Goal: Check status

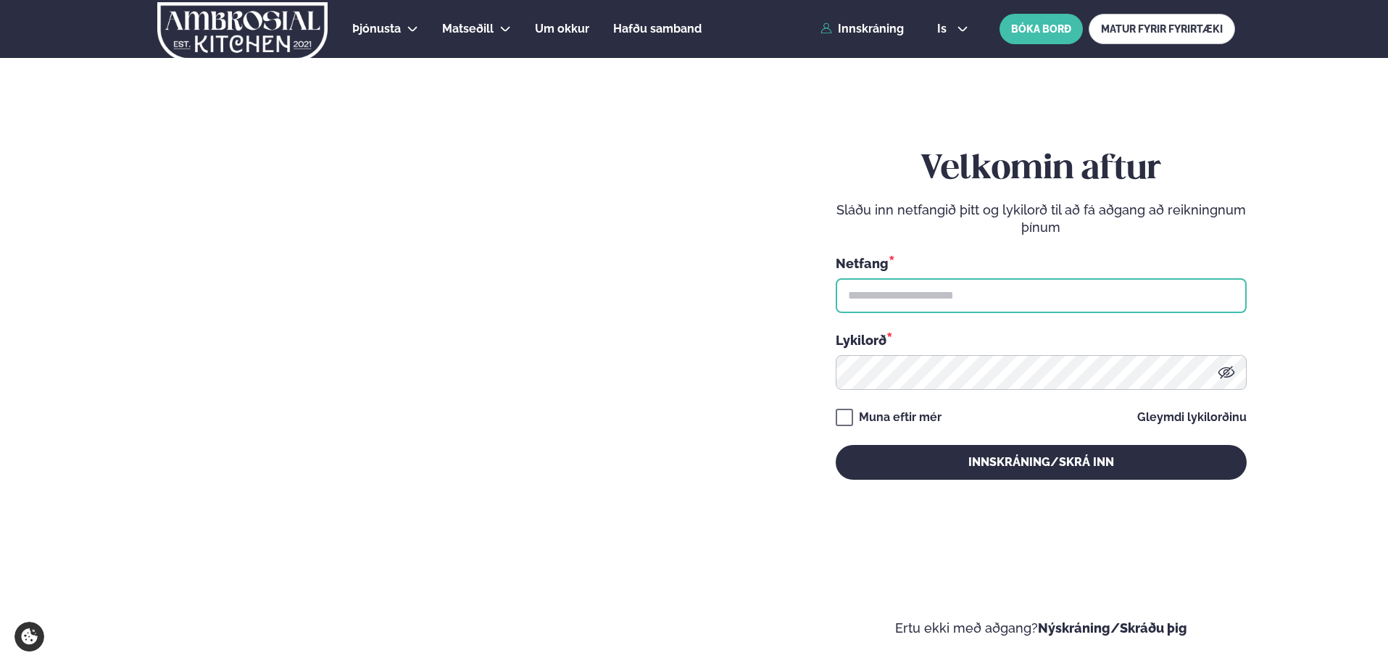
click at [882, 287] on input "text" at bounding box center [1040, 295] width 411 height 35
type input "**********"
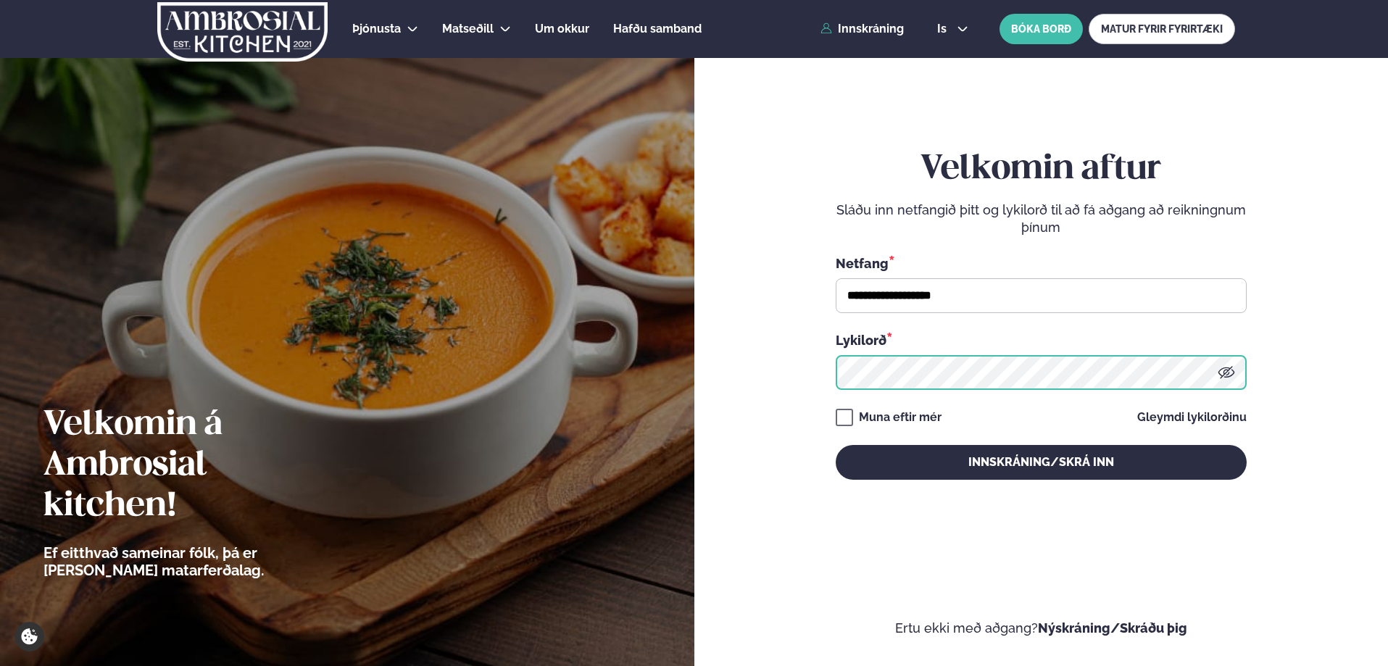
click at [835, 445] on button "Innskráning/Skrá inn" at bounding box center [1040, 462] width 411 height 35
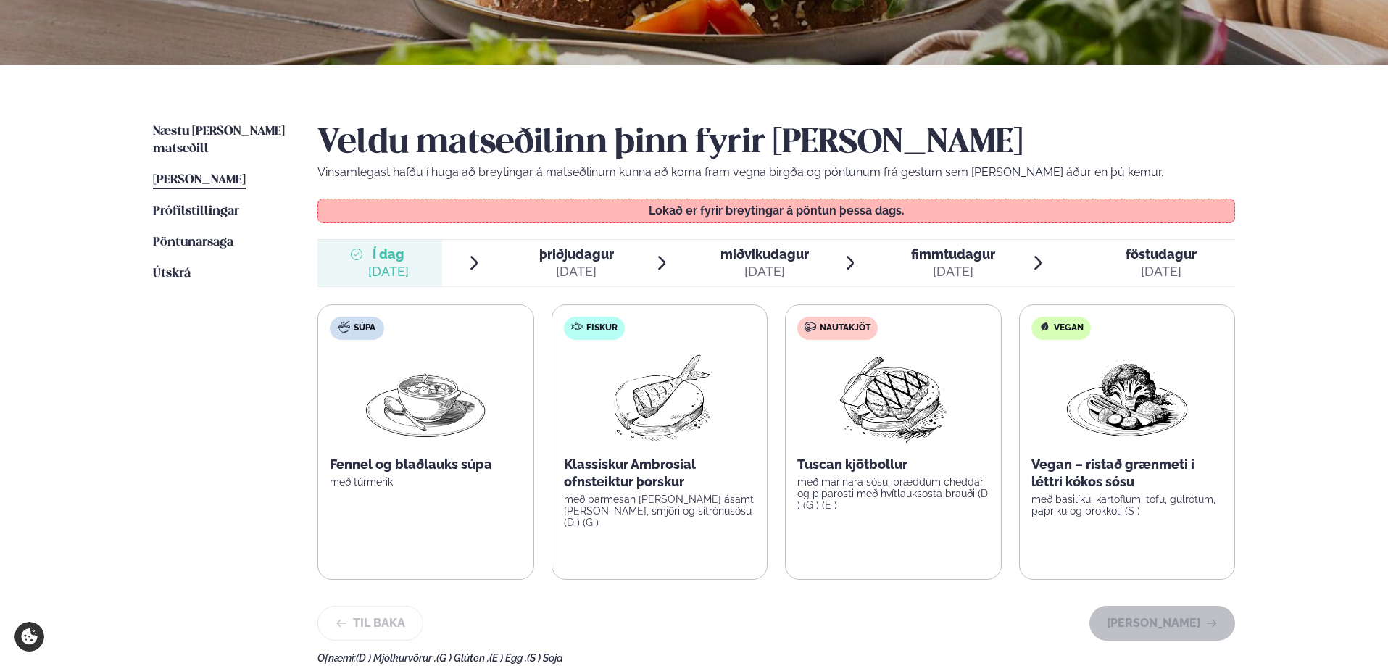
scroll to position [290, 0]
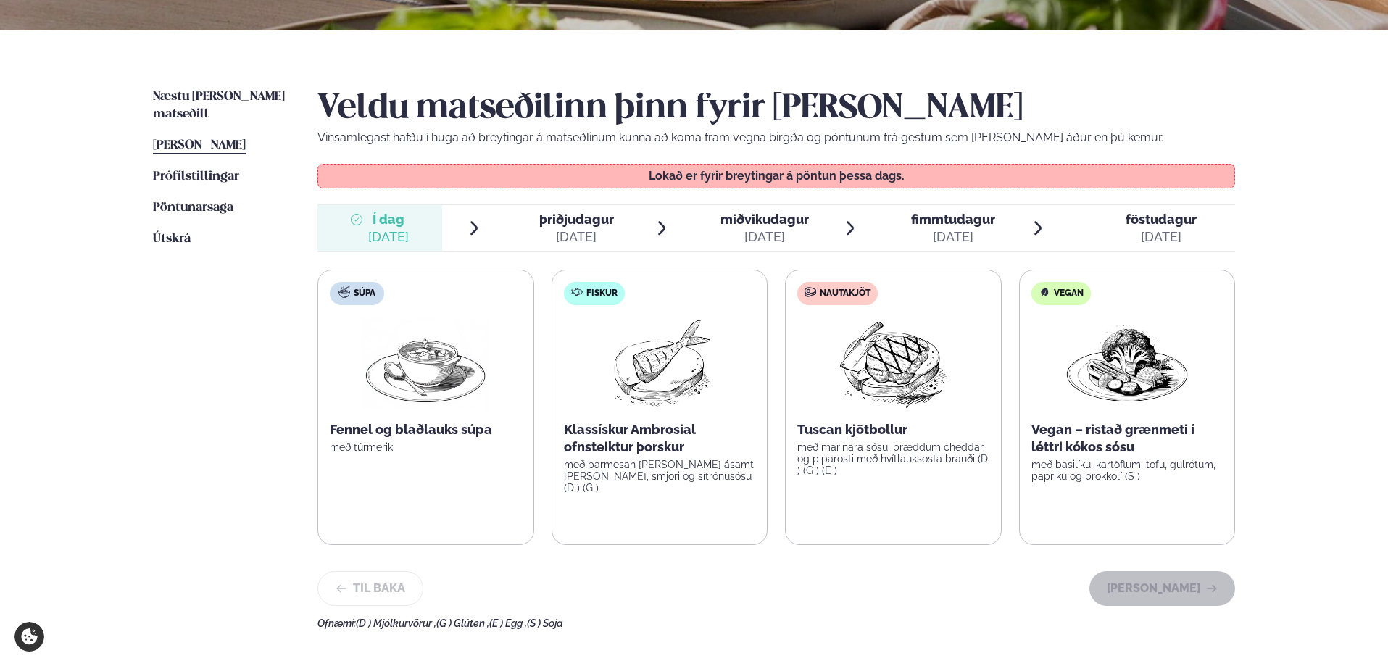
click at [577, 229] on div "[DATE]" at bounding box center [576, 236] width 75 height 17
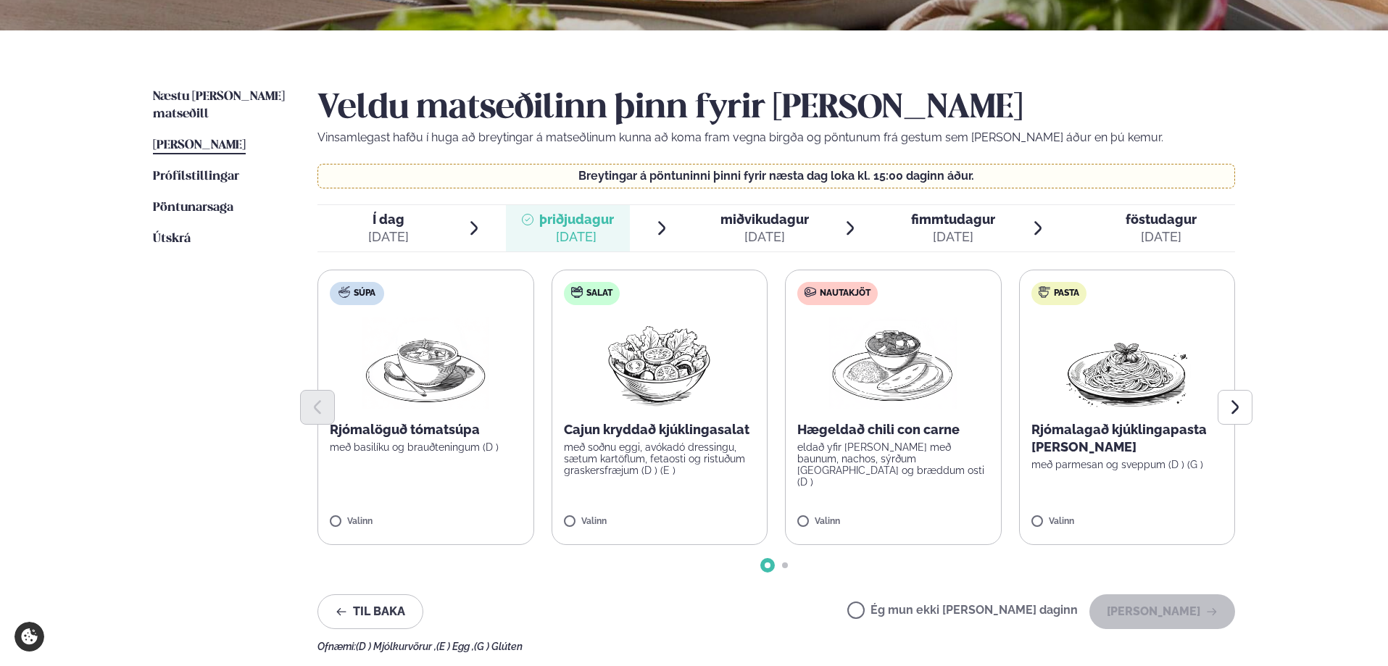
click at [415, 217] on span "Í dag Í d. [DATE]" at bounding box center [379, 228] width 125 height 46
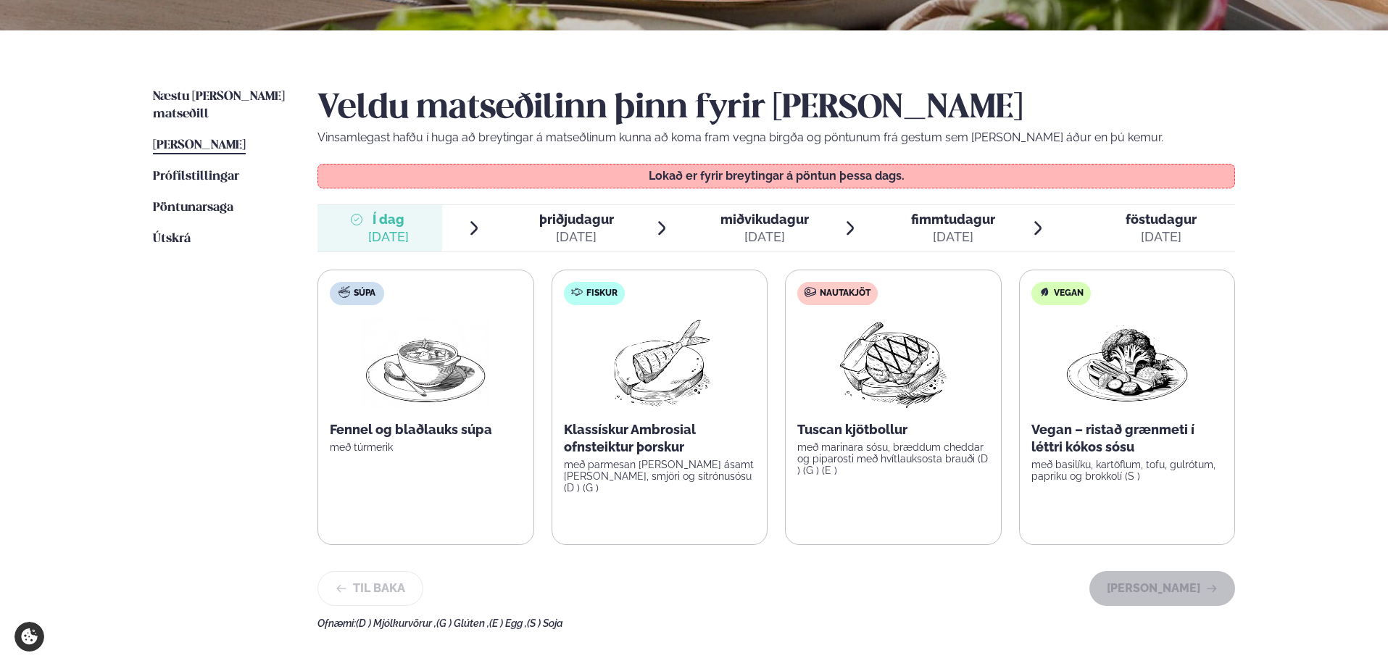
click at [593, 228] on div "þriðjudagur þri." at bounding box center [576, 219] width 75 height 17
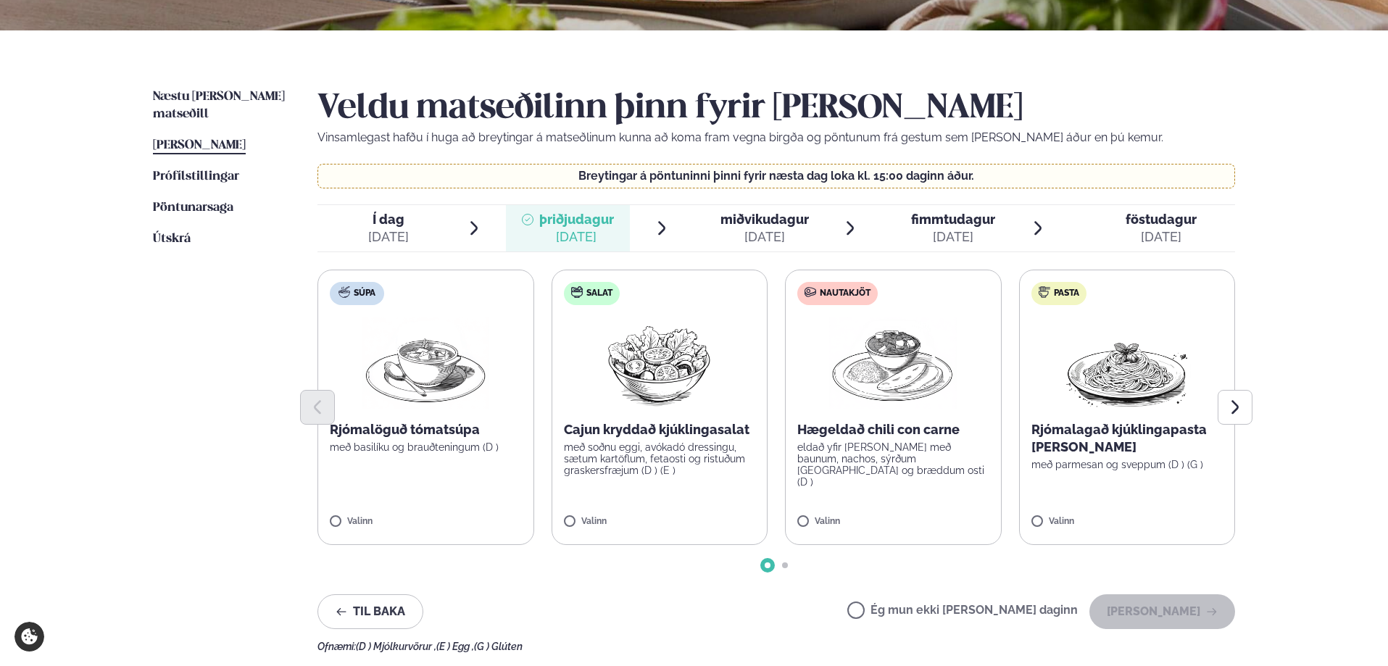
click at [743, 217] on span "miðvikudagur" at bounding box center [764, 219] width 88 height 15
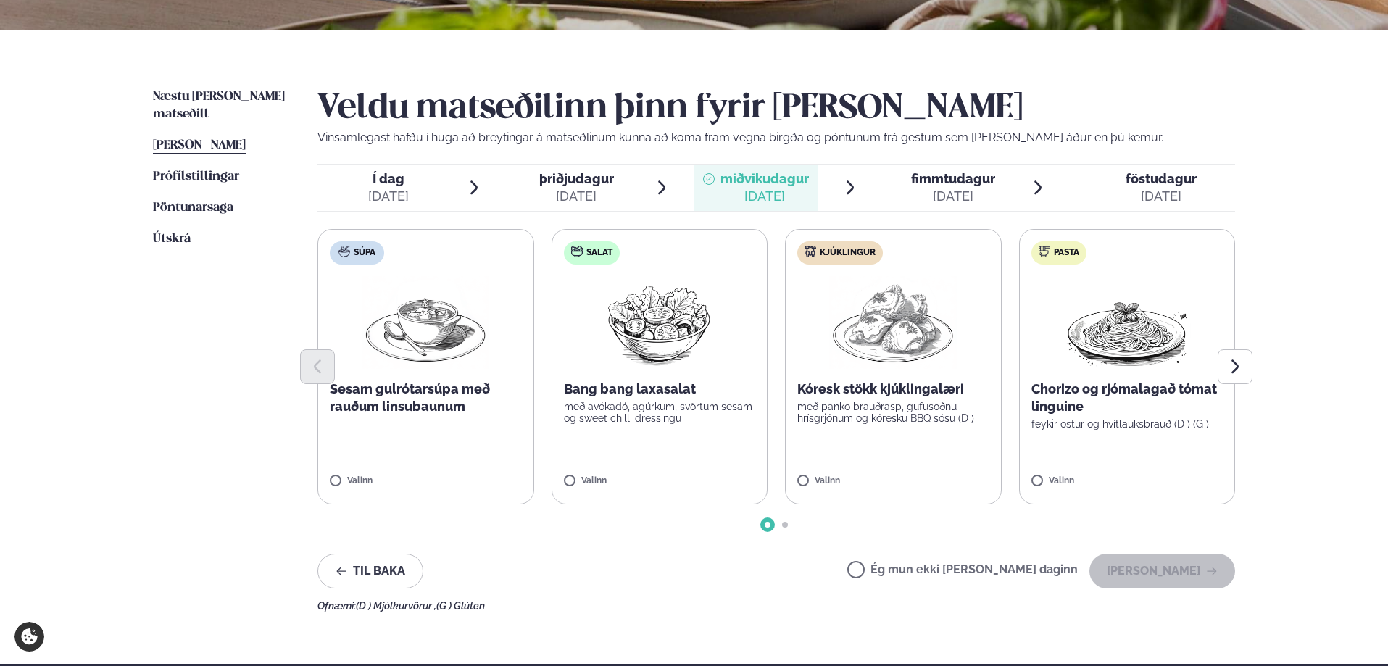
click at [953, 178] on span "fimmtudagur" at bounding box center [953, 178] width 84 height 15
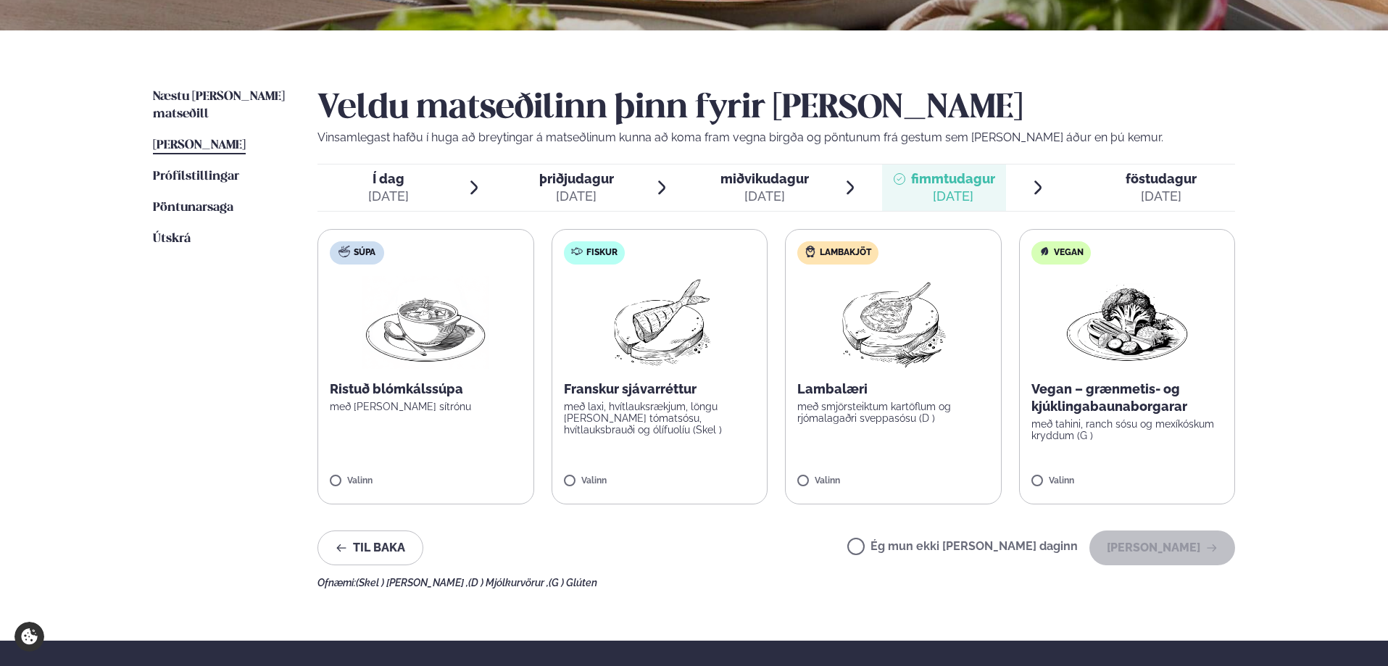
click at [1162, 183] on span "föstudagur" at bounding box center [1160, 178] width 71 height 15
